Goal: Transaction & Acquisition: Purchase product/service

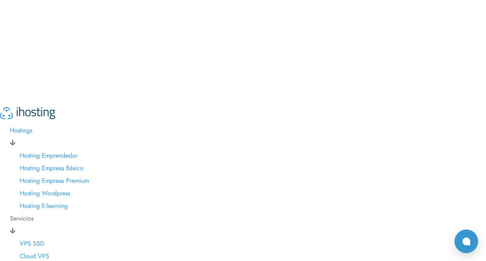
scroll to position [103, 0]
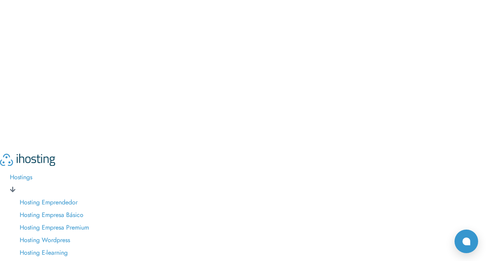
scroll to position [41, 0]
paste input "70142"
type input "70142"
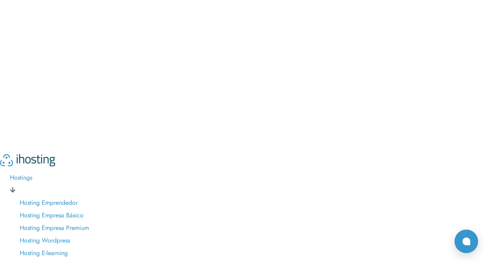
scroll to position [41, 0]
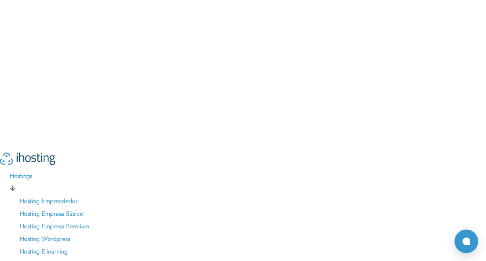
type input "[EMAIL_ADDRESS][DOMAIN_NAME]"
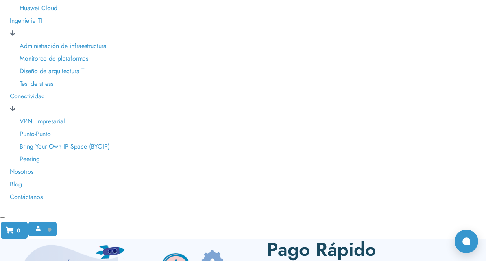
scroll to position [401, 0]
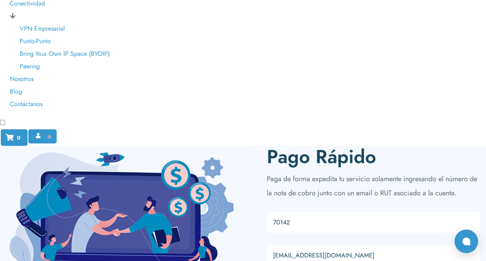
scroll to position [500, 0]
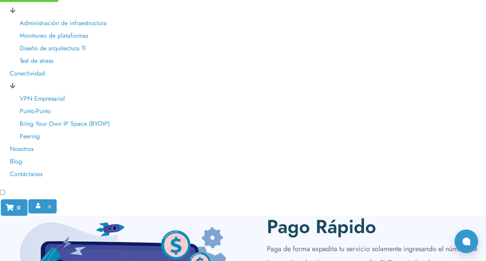
scroll to position [408, 0]
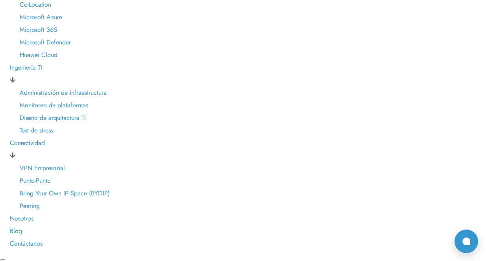
scroll to position [352, 0]
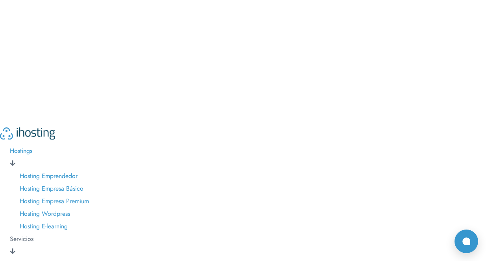
scroll to position [0, 0]
